Goal: Navigation & Orientation: Find specific page/section

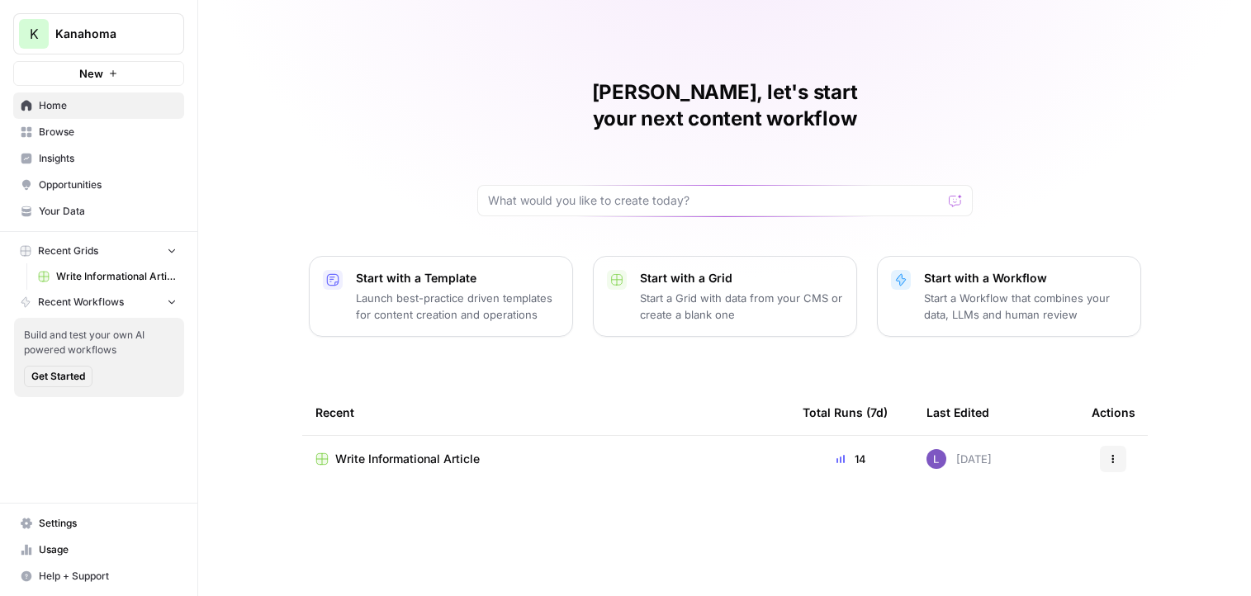
click at [55, 31] on span "Kanahoma" at bounding box center [105, 34] width 100 height 17
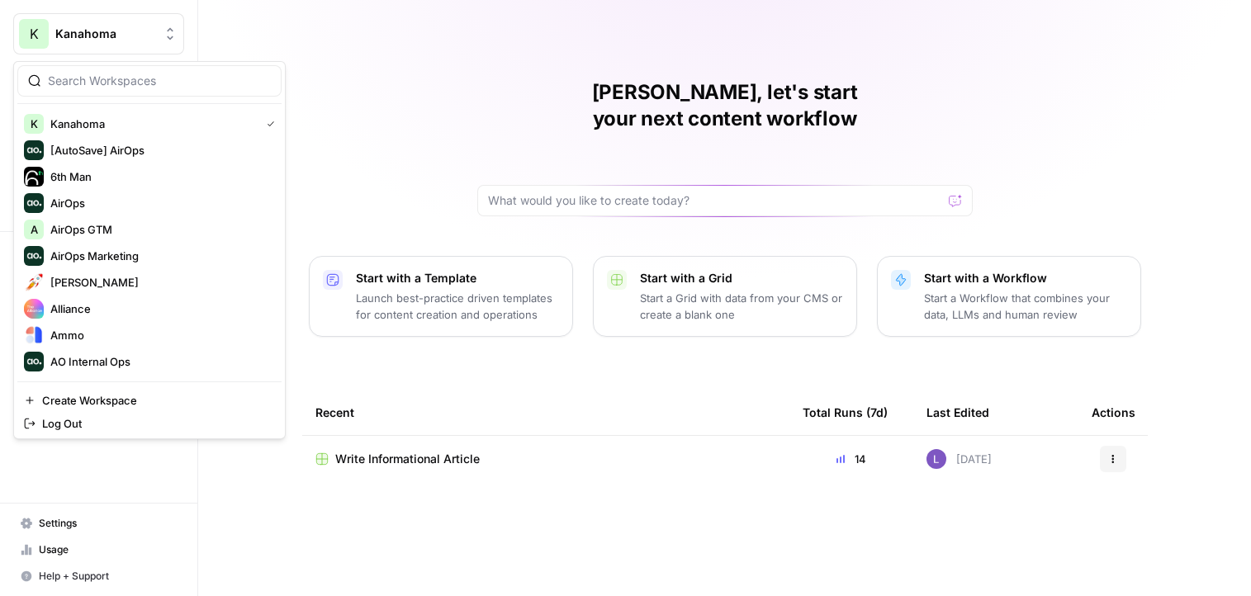
click at [316, 30] on div "Lily, let's start your next content workflow Start with a Template Launch best-…" at bounding box center [724, 298] width 1052 height 596
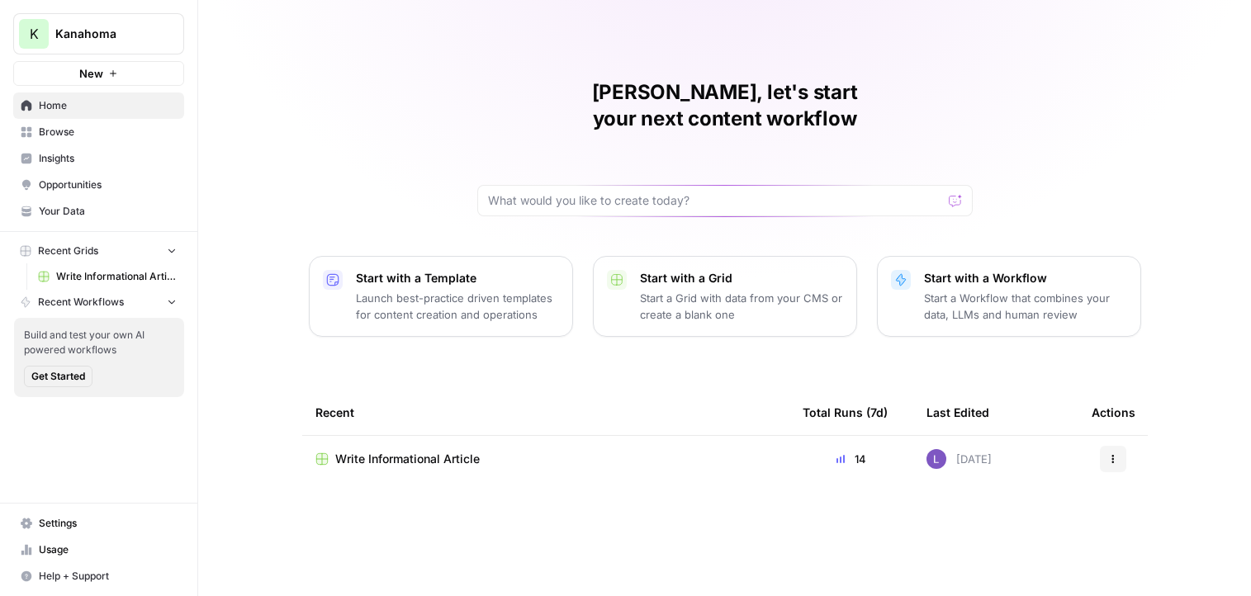
click at [118, 50] on button "K Kanahoma" at bounding box center [98, 33] width 171 height 41
type input "web"
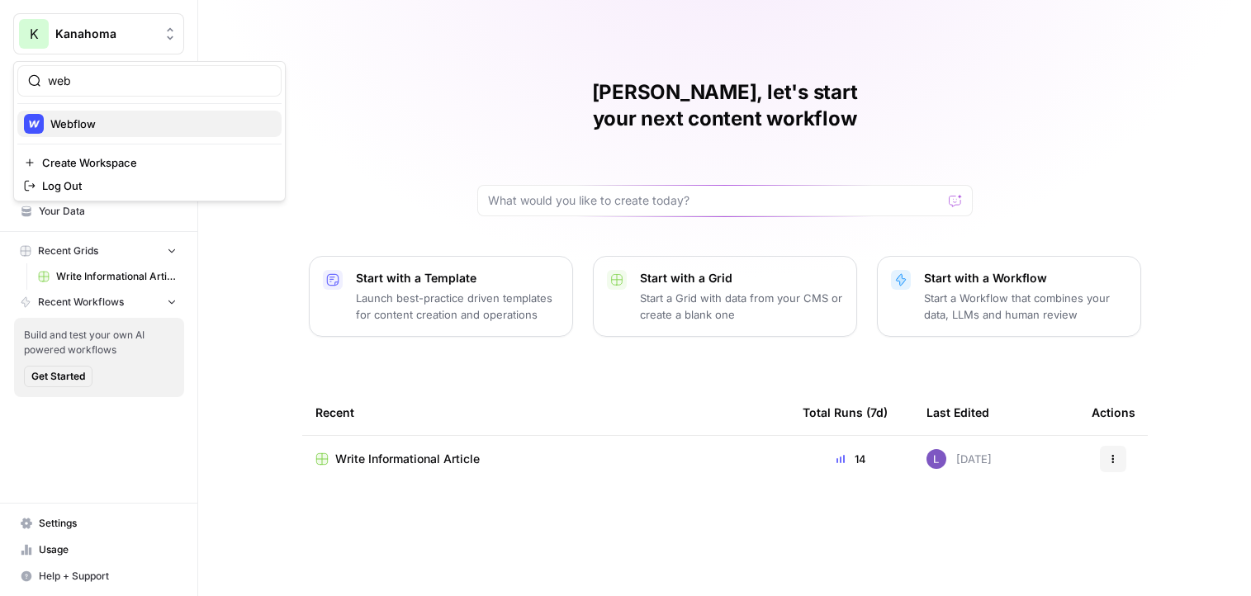
click at [133, 120] on span "Webflow" at bounding box center [159, 124] width 218 height 17
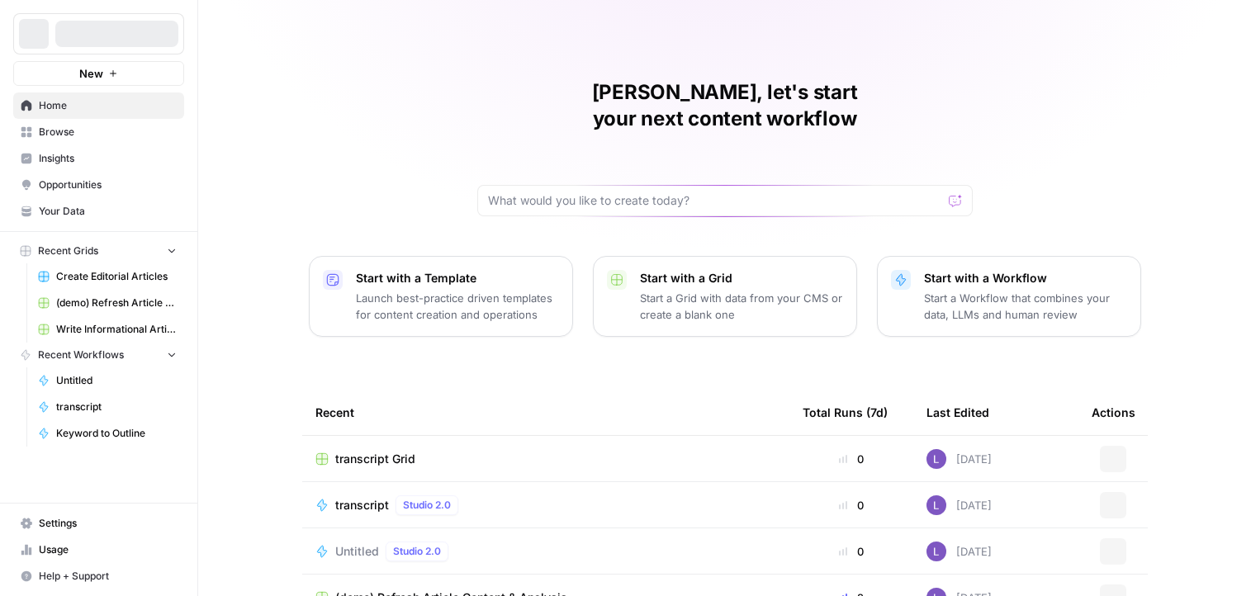
click at [91, 160] on span "Insights" at bounding box center [108, 158] width 138 height 15
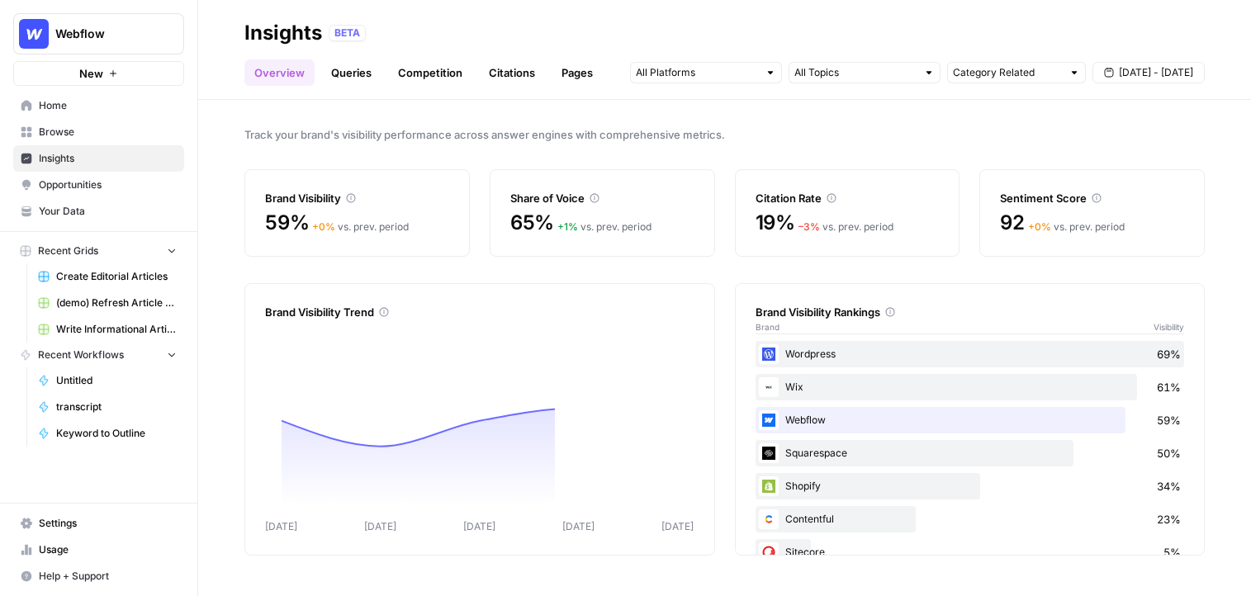
click at [111, 177] on span "Opportunities" at bounding box center [108, 184] width 138 height 15
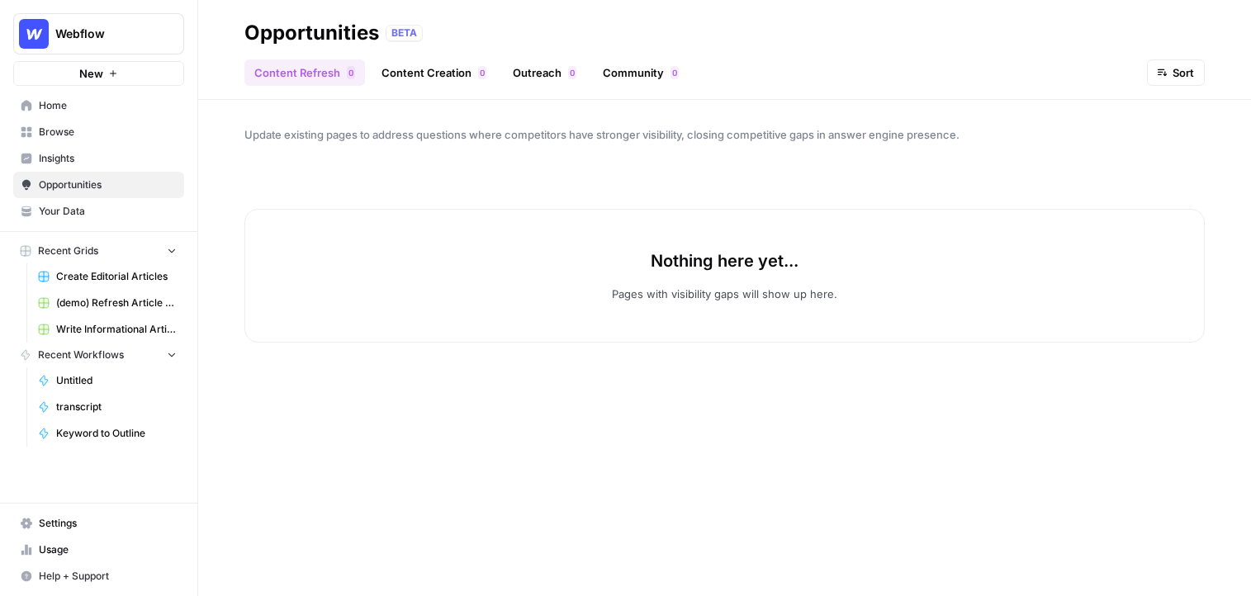
click at [102, 156] on span "Insights" at bounding box center [108, 158] width 138 height 15
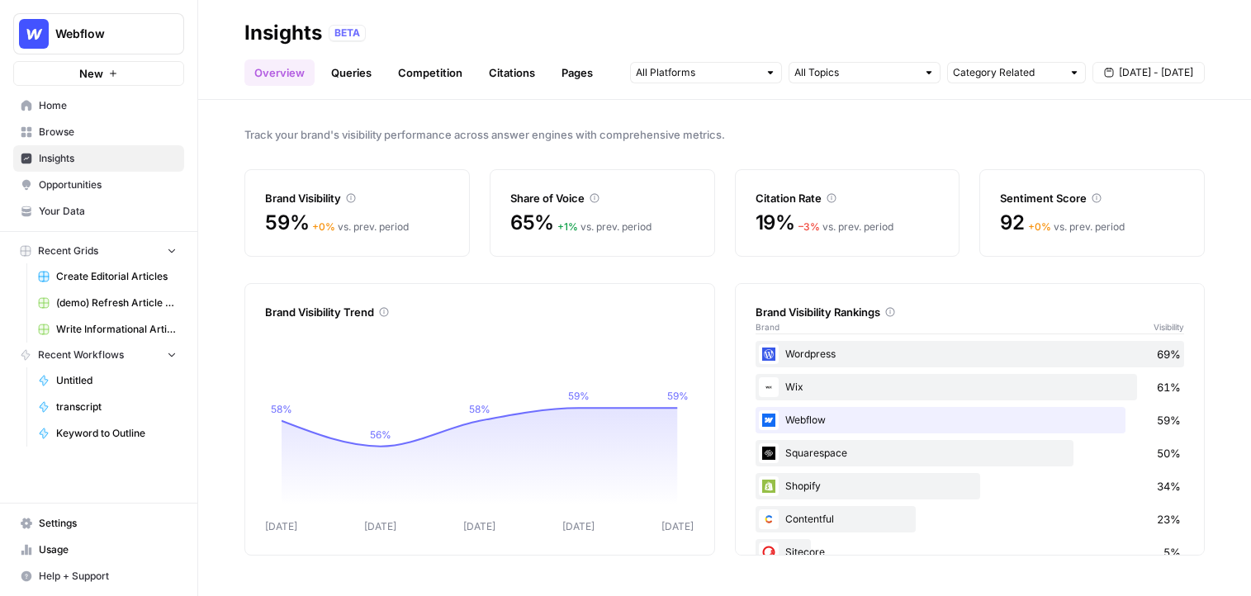
click at [94, 43] on button "Webflow" at bounding box center [98, 33] width 171 height 41
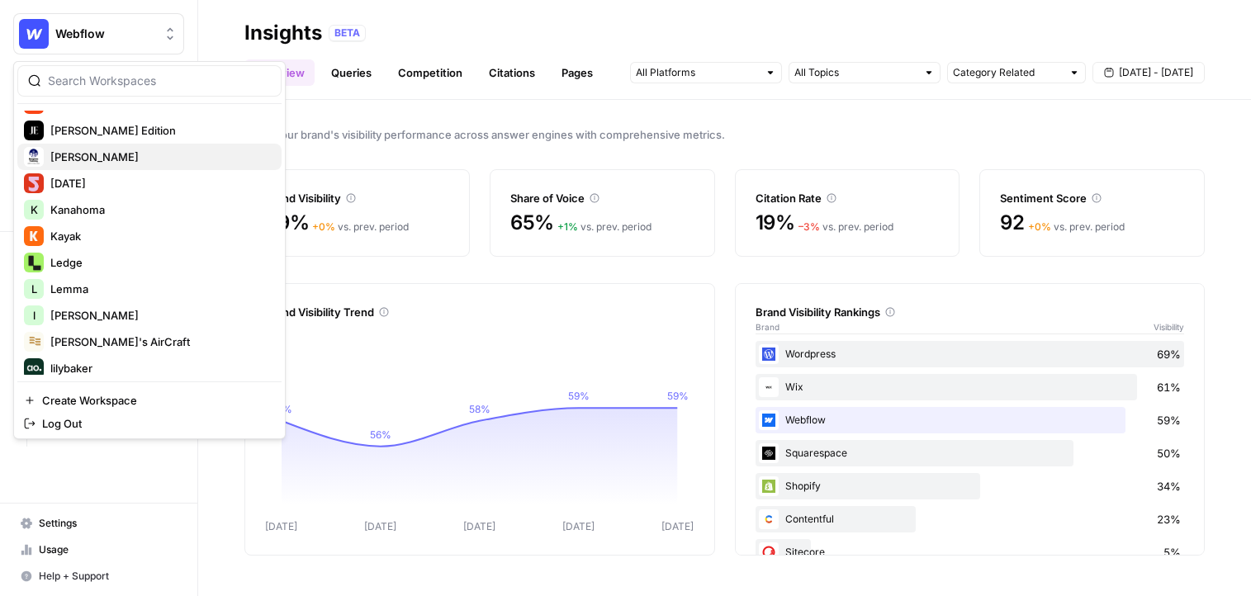
scroll to position [1165, 0]
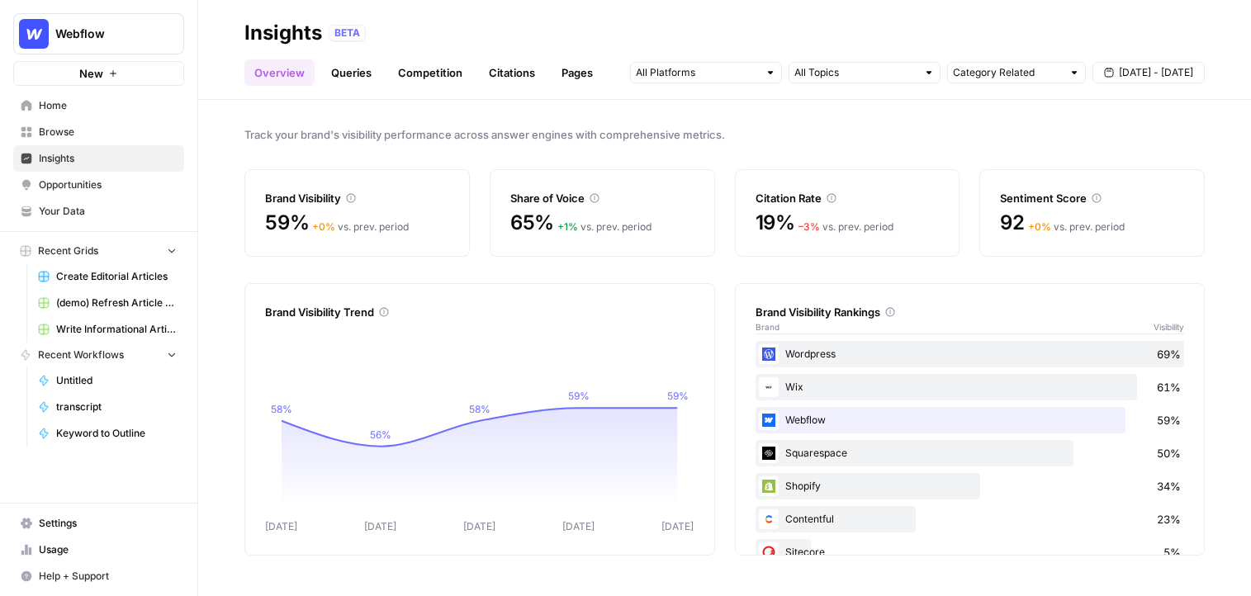
click at [98, 53] on button "Webflow" at bounding box center [98, 33] width 171 height 41
click at [92, 42] on button "Webflow" at bounding box center [98, 33] width 171 height 41
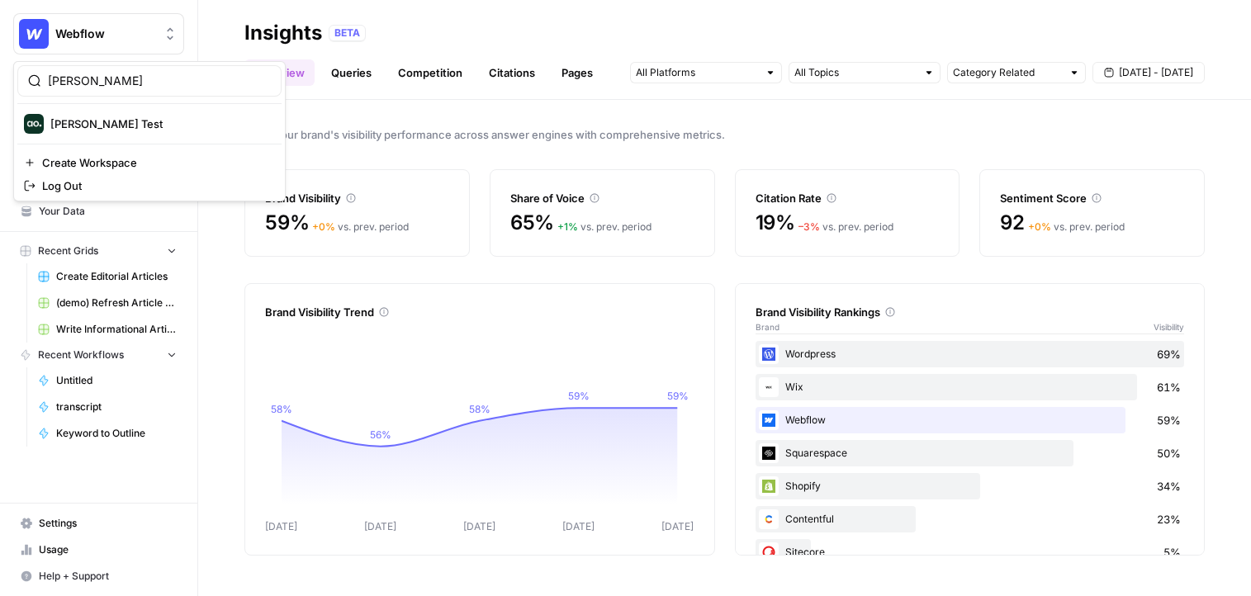
type input "dill"
click at [80, 120] on span "[PERSON_NAME] Test" at bounding box center [159, 124] width 218 height 17
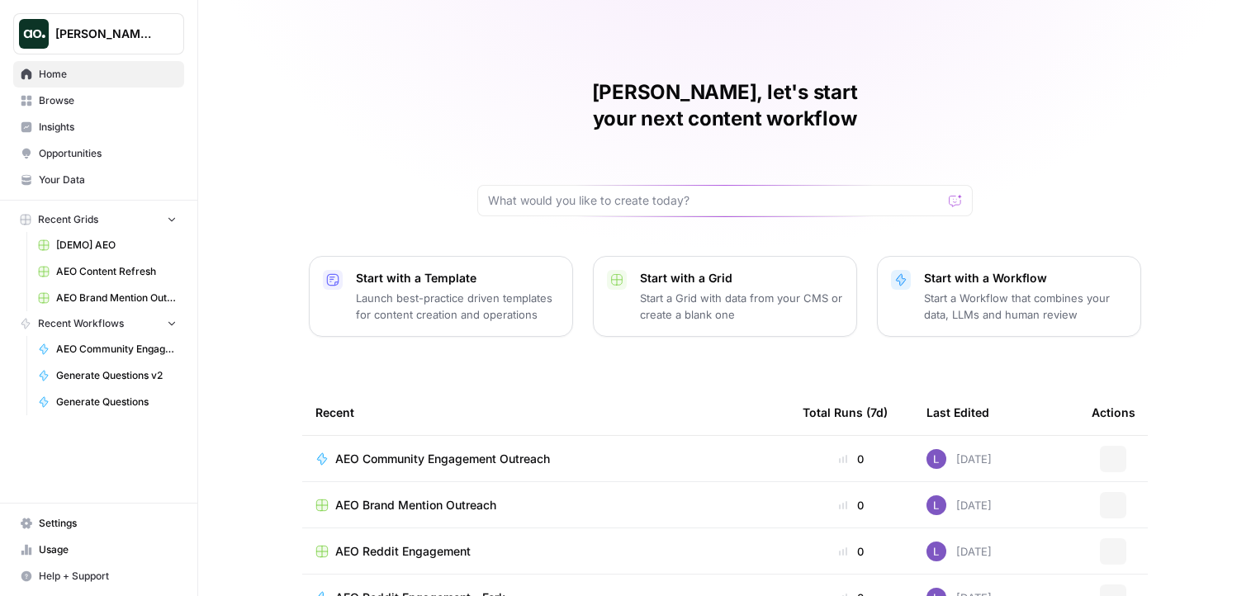
click at [67, 33] on span "[PERSON_NAME] Test" at bounding box center [105, 34] width 100 height 17
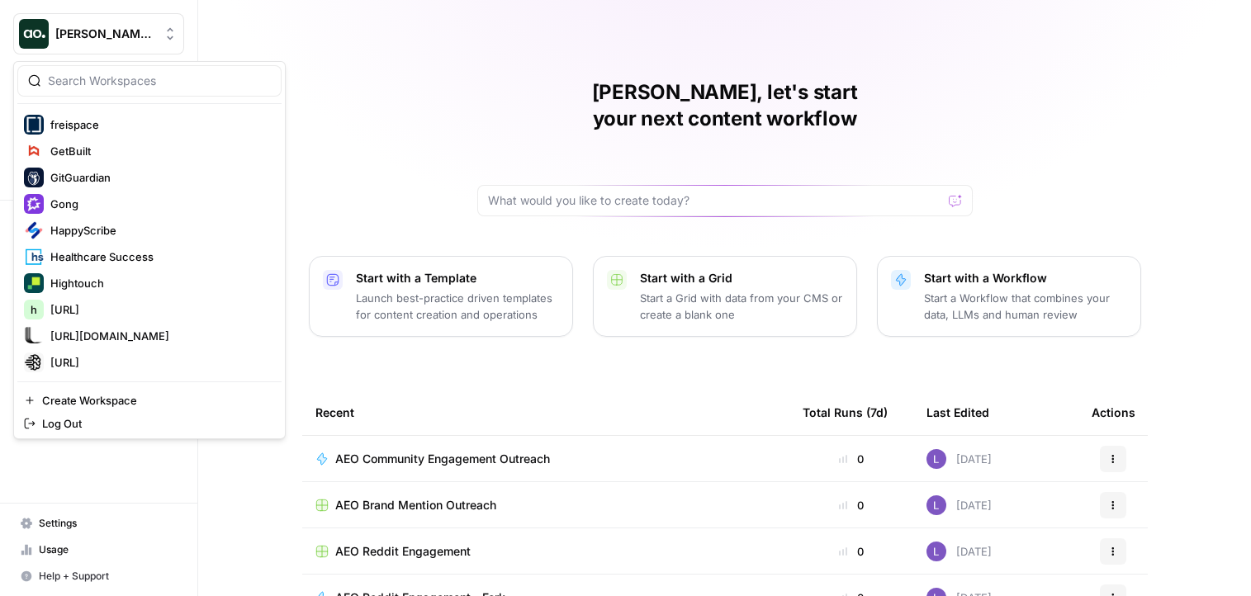
scroll to position [850, 0]
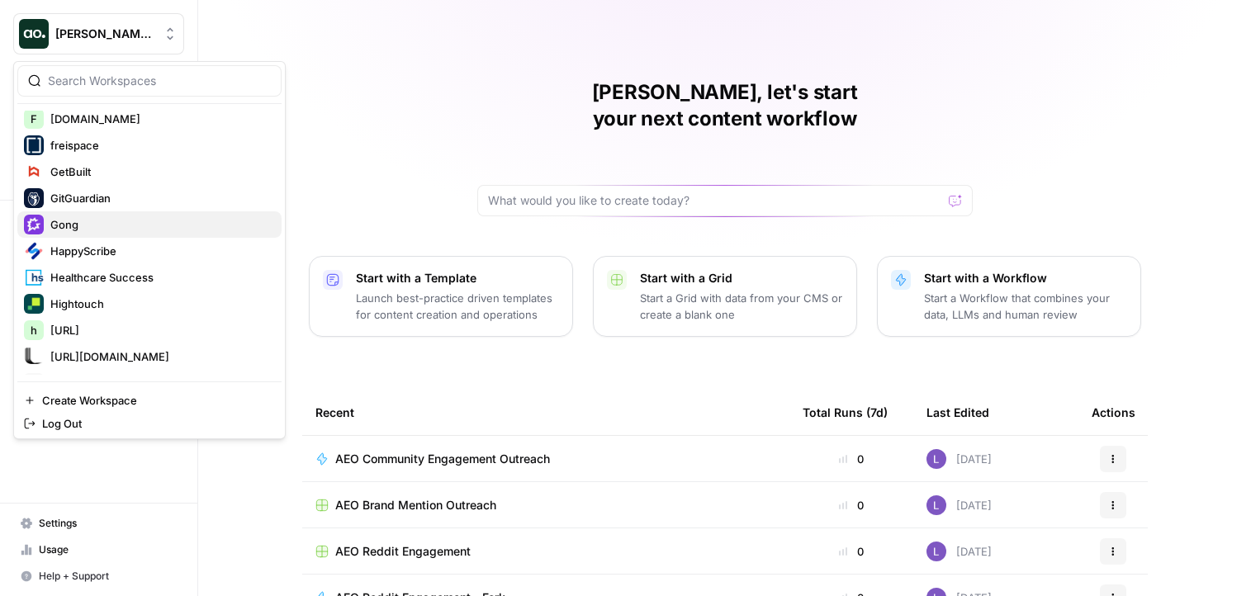
click at [85, 225] on span "Gong" at bounding box center [159, 224] width 218 height 17
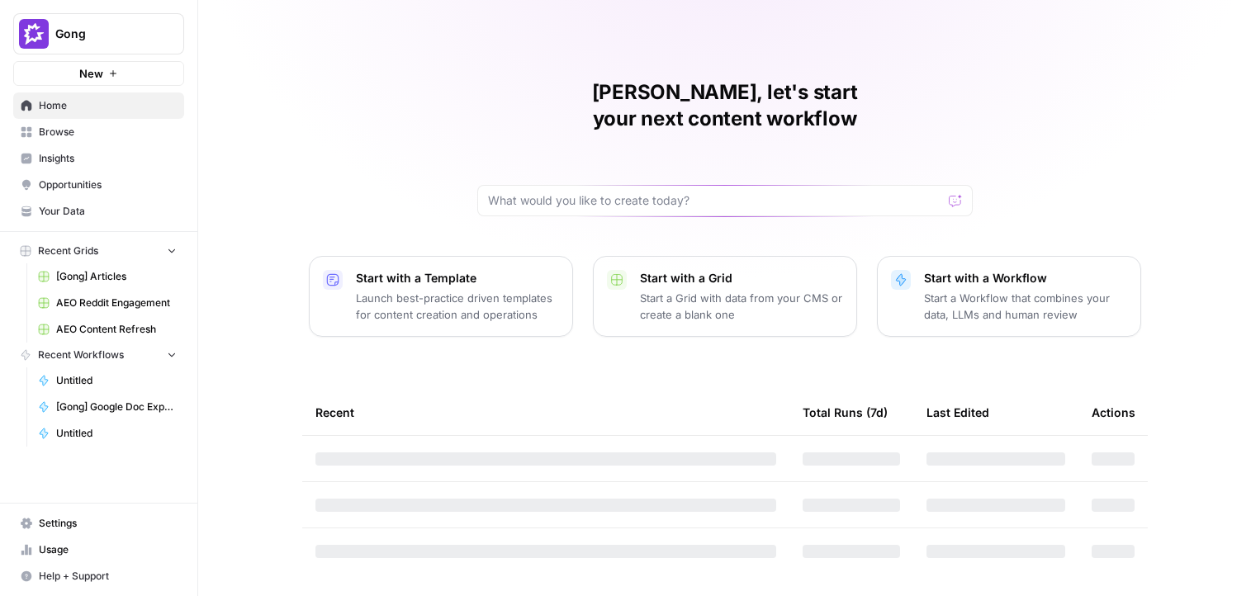
click at [97, 169] on link "Insights" at bounding box center [98, 158] width 171 height 26
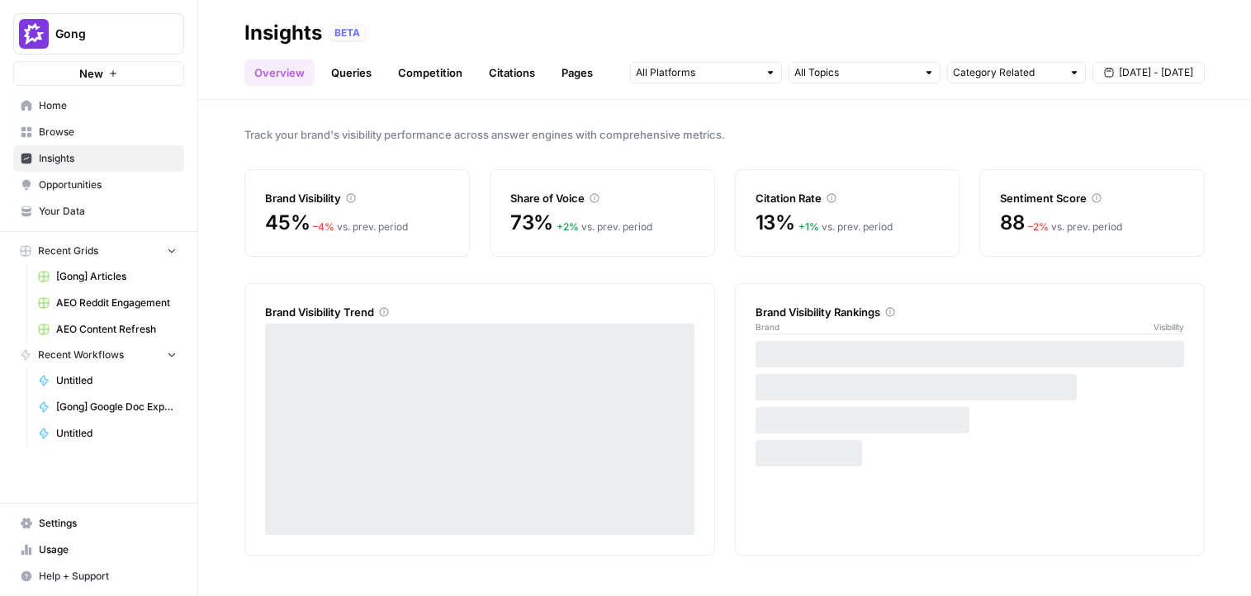
click at [111, 191] on span "Opportunities" at bounding box center [108, 184] width 138 height 15
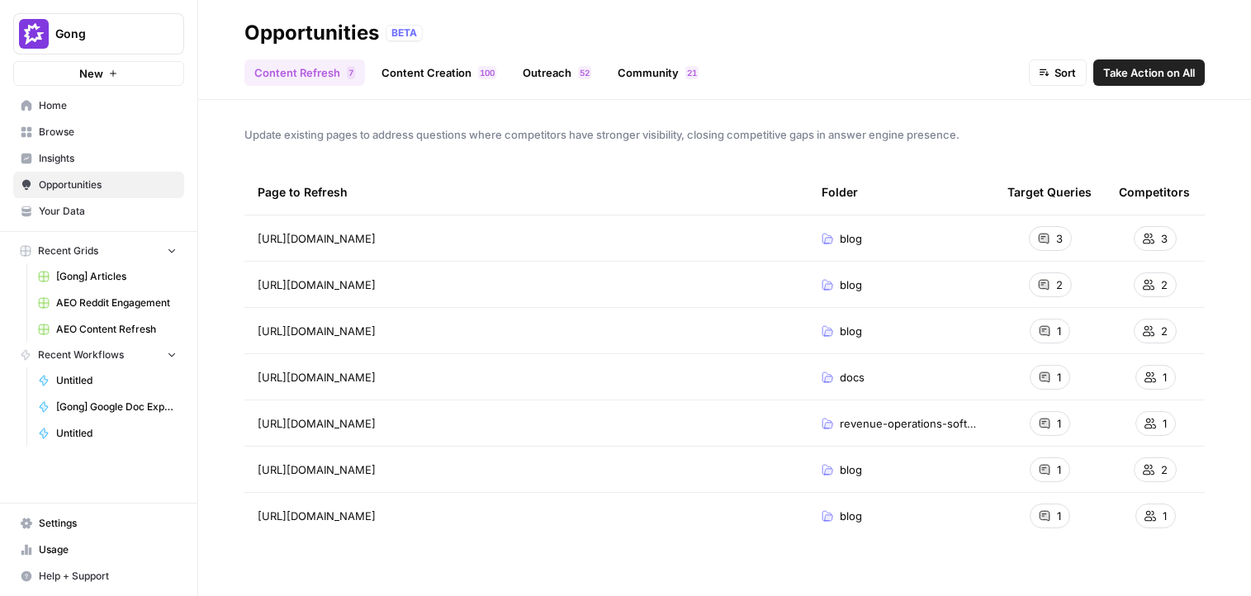
drag, startPoint x: 2, startPoint y: 78, endPoint x: 192, endPoint y: 78, distance: 189.8
click at [192, 78] on div "Gong New" at bounding box center [98, 43] width 197 height 86
click at [83, 46] on button "Gong" at bounding box center [98, 33] width 171 height 41
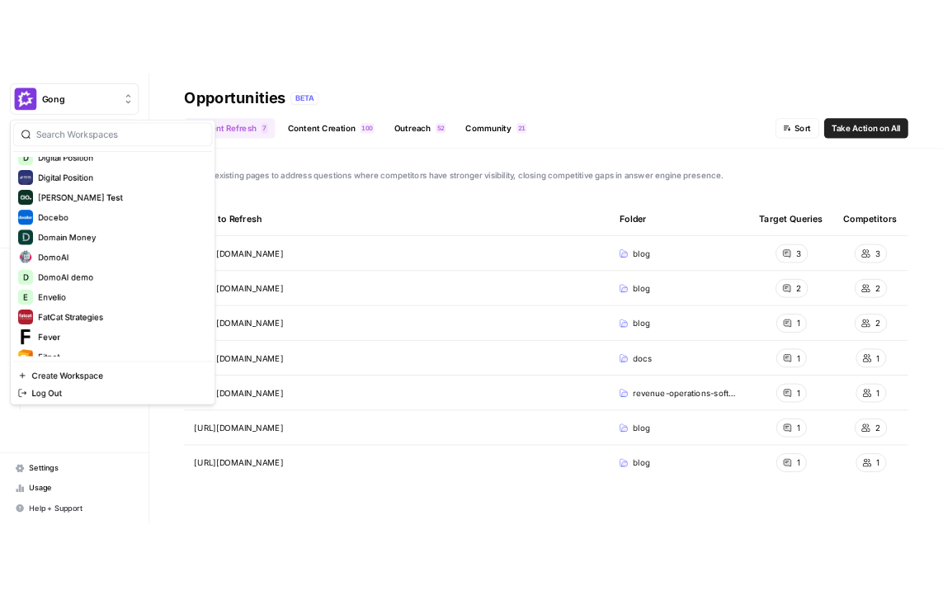
scroll to position [594, 0]
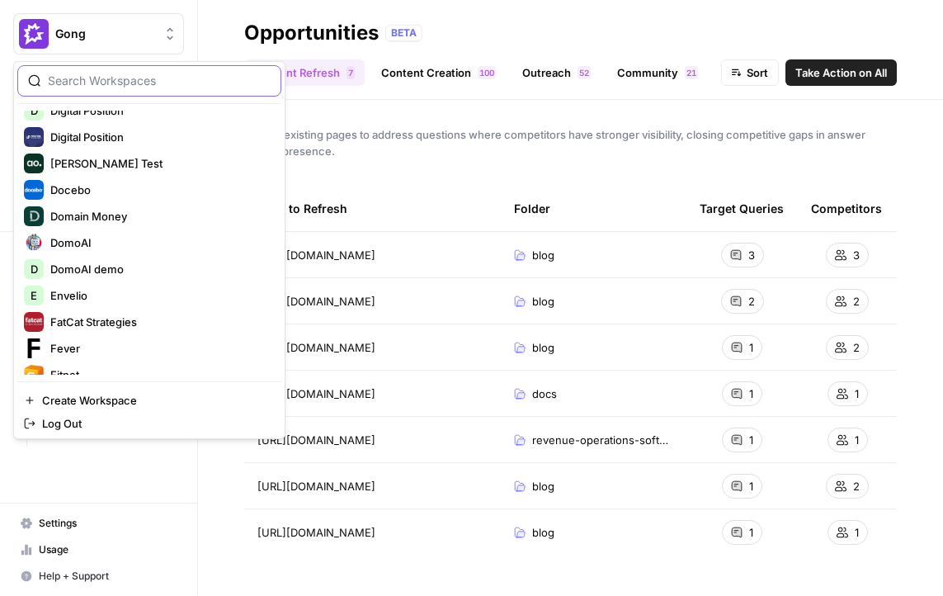
click at [147, 83] on input "search" at bounding box center [159, 81] width 223 height 17
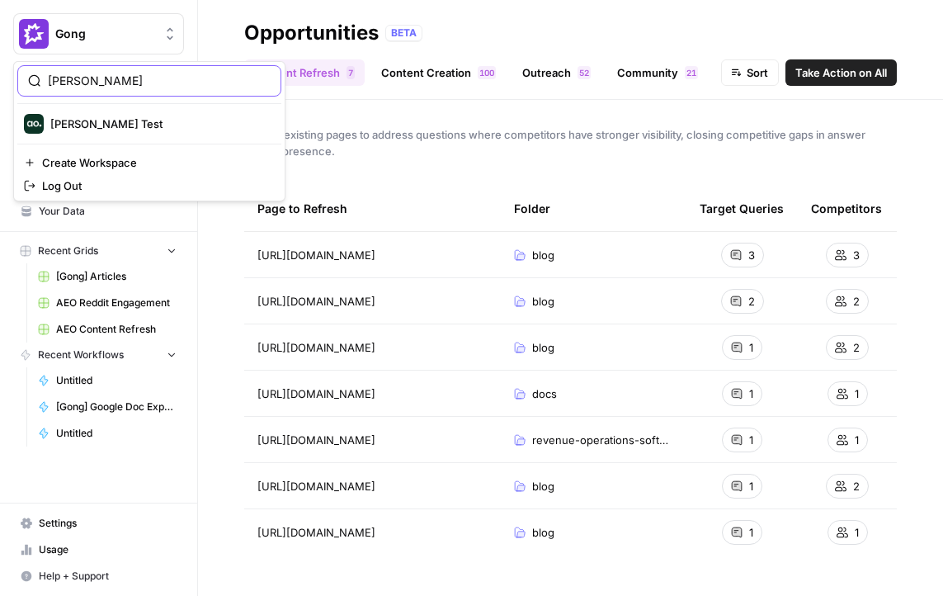
scroll to position [0, 0]
type input "dill"
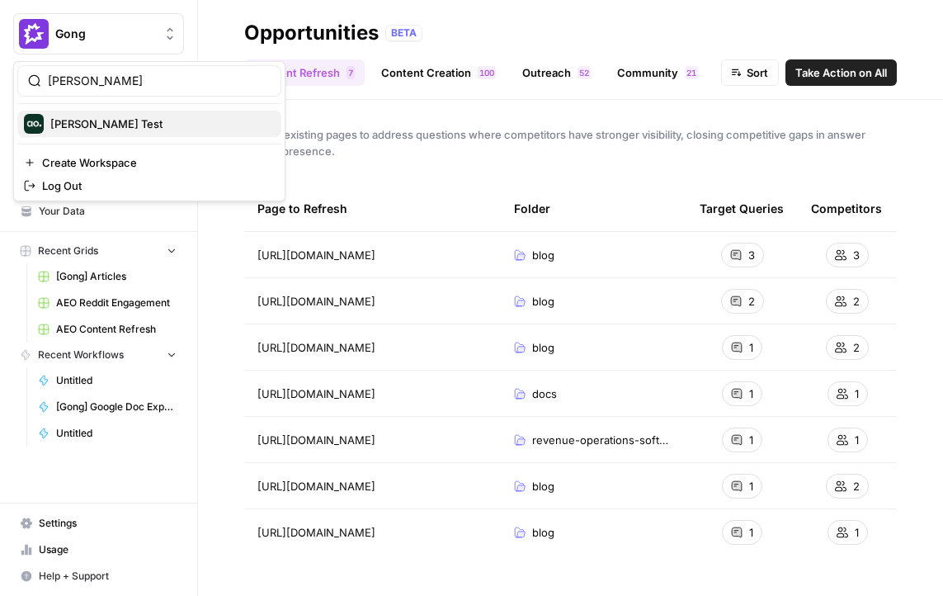
click at [93, 117] on span "[PERSON_NAME] Test" at bounding box center [159, 124] width 218 height 17
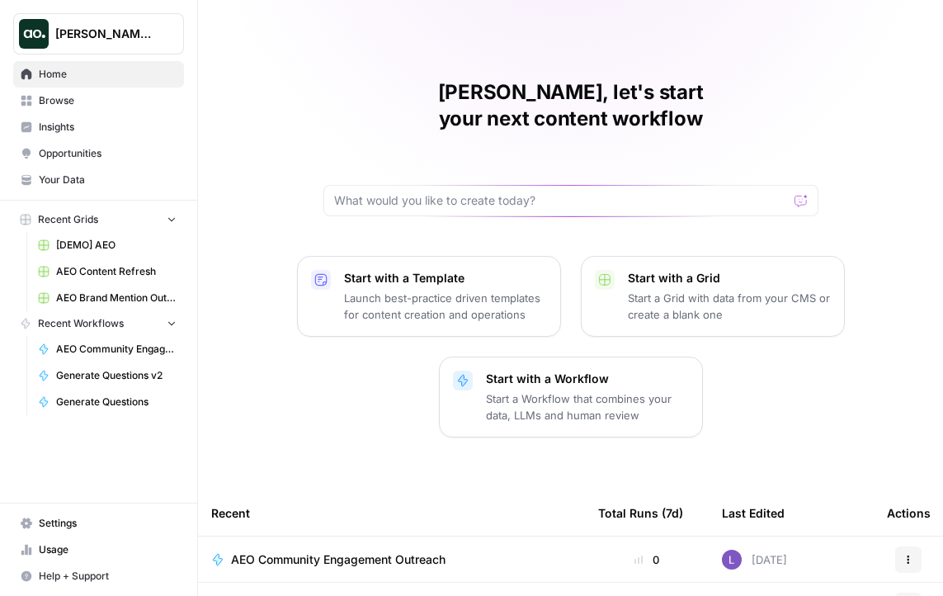
click at [120, 134] on link "Insights" at bounding box center [98, 127] width 171 height 26
